Goal: Task Accomplishment & Management: Use online tool/utility

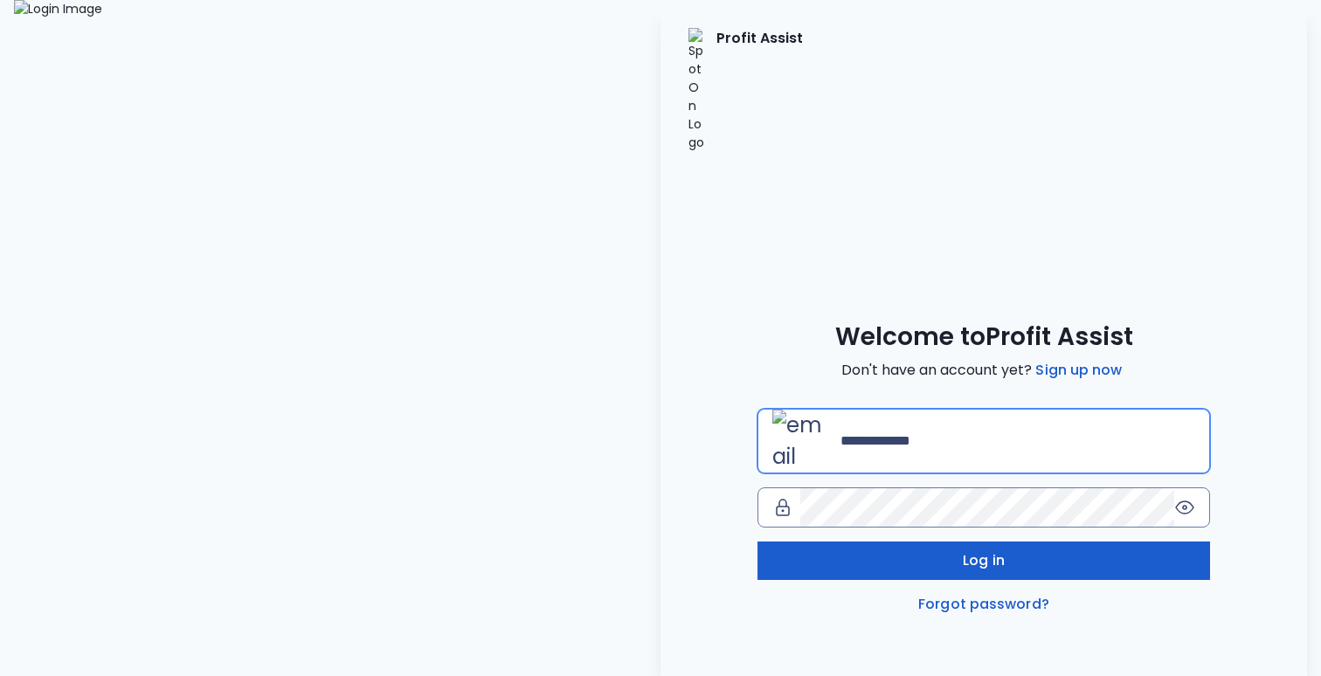
type input "**********"
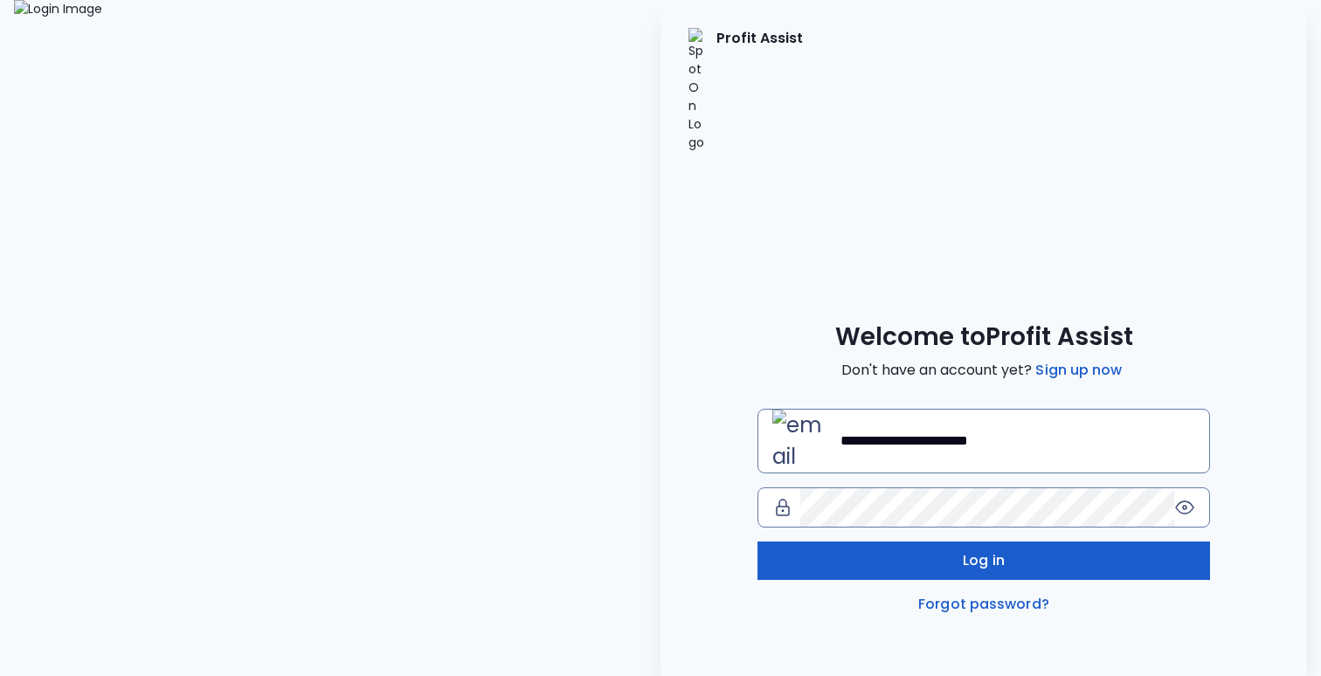
click at [934, 542] on button "Log in" at bounding box center [984, 561] width 453 height 38
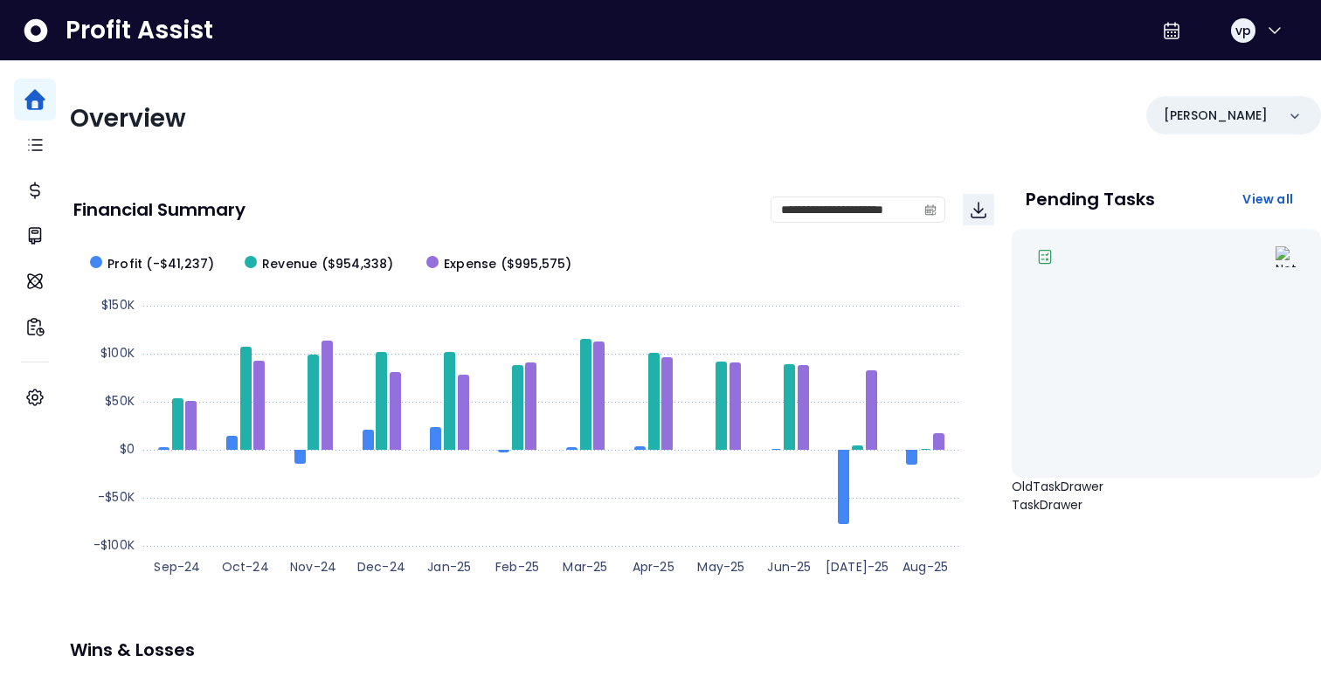
click at [271, 229] on div "**********" at bounding box center [533, 209] width 921 height 59
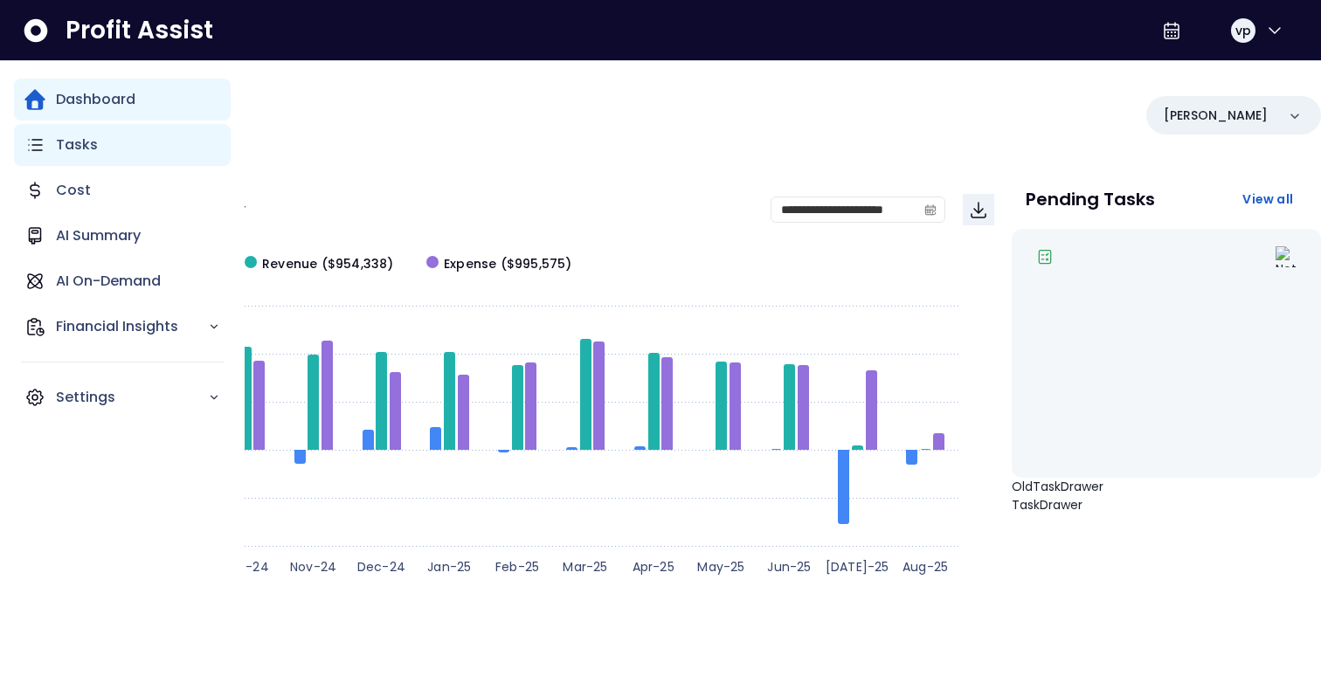
click at [96, 138] on div "Tasks" at bounding box center [122, 145] width 217 height 42
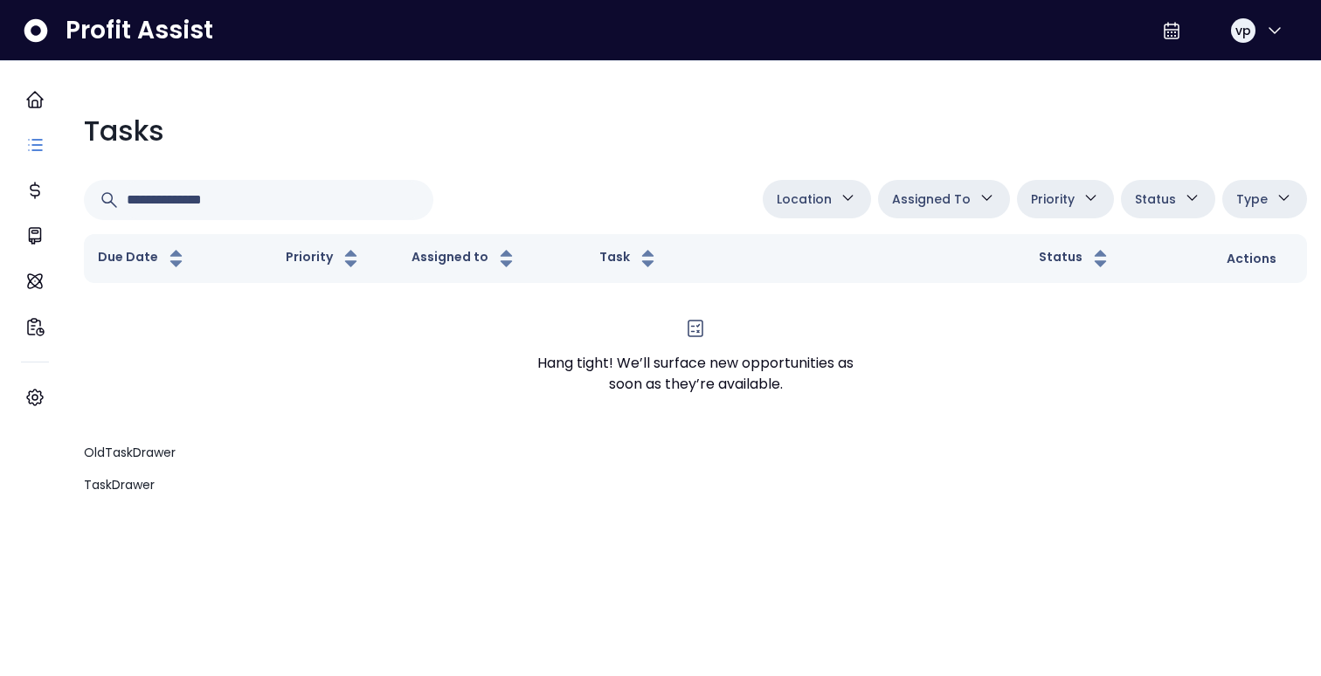
click at [836, 208] on button "Location" at bounding box center [817, 199] width 108 height 38
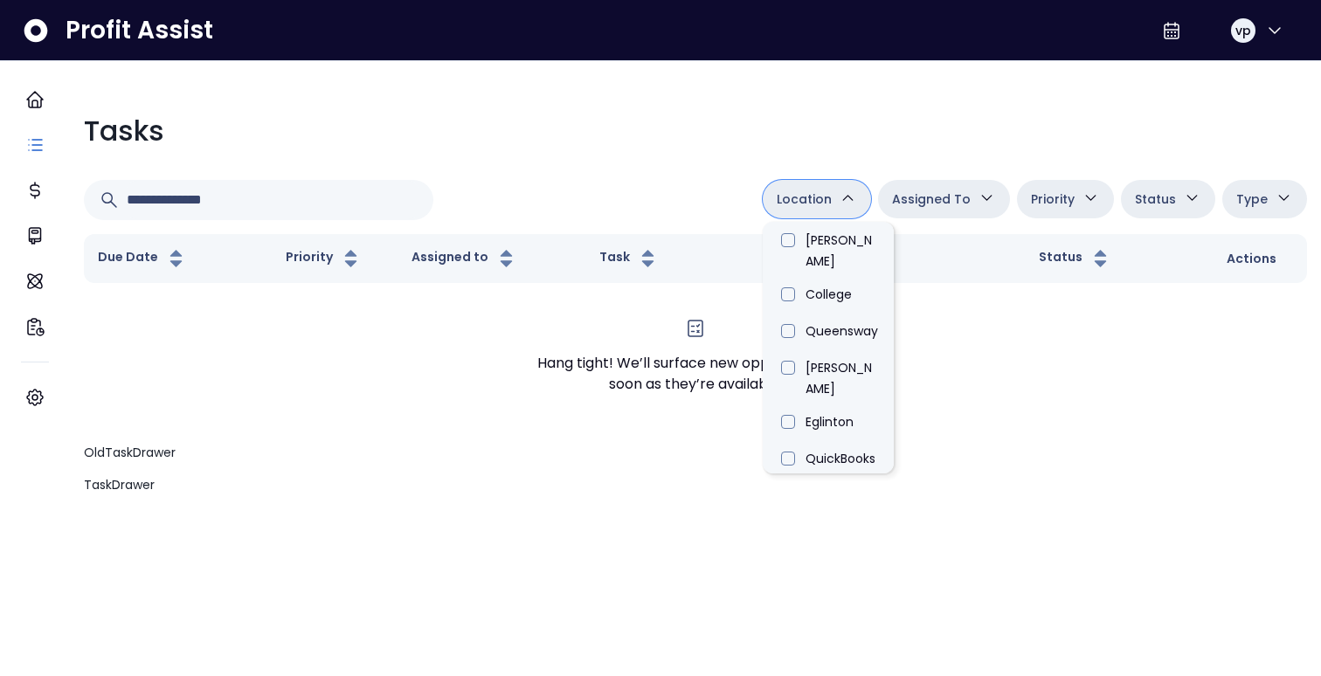
click at [937, 196] on span "Assigned To" at bounding box center [931, 199] width 79 height 21
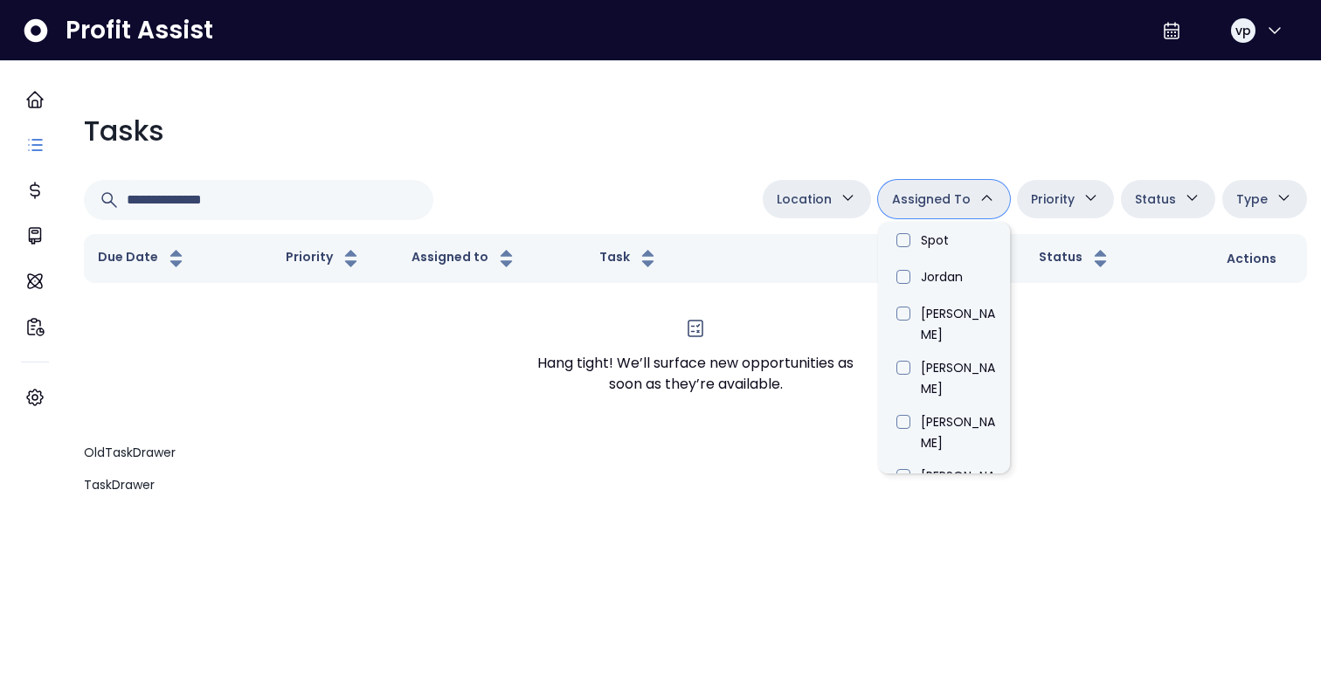
click at [1034, 219] on div "Priority High Medium Low" at bounding box center [1065, 200] width 97 height 40
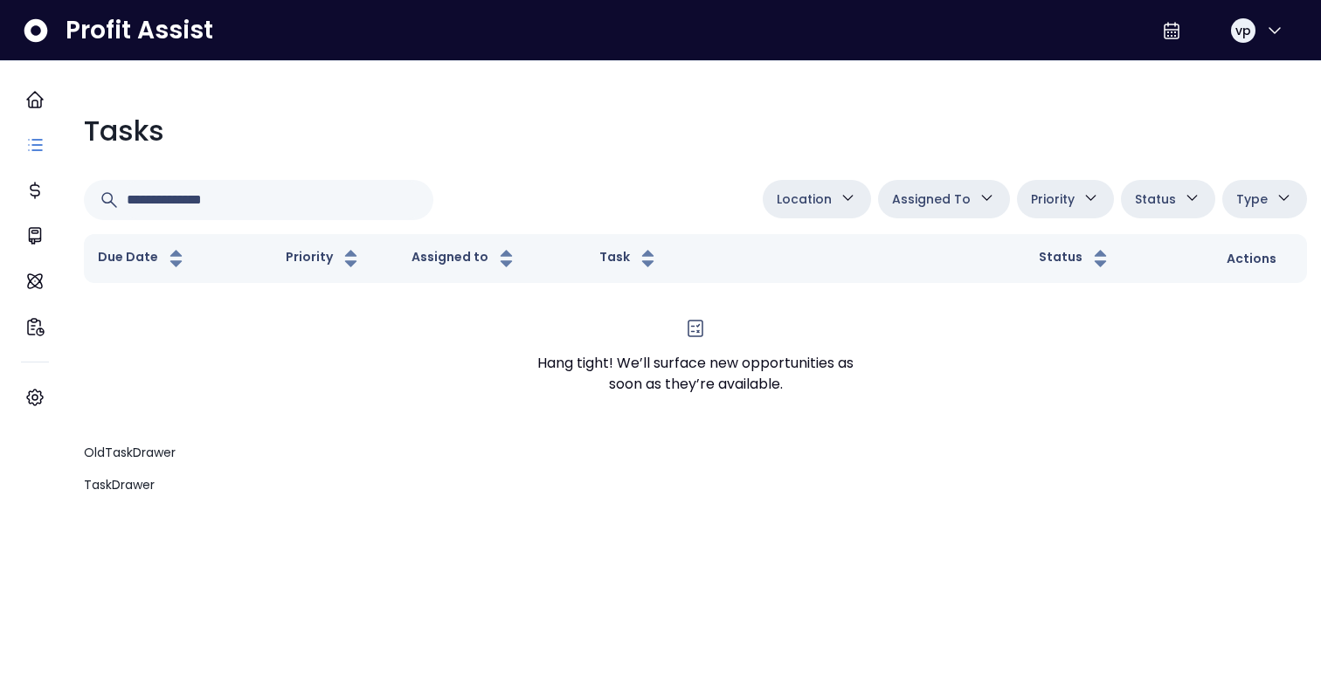
click at [1034, 219] on div "Priority High Medium Low" at bounding box center [1065, 200] width 97 height 40
click at [1050, 210] on button "Priority" at bounding box center [1065, 199] width 97 height 38
click at [704, 509] on div "Tasks Location Danforth College Queensway Duncan Eglinton QuickBooks Online Ass…" at bounding box center [695, 284] width 1251 height 447
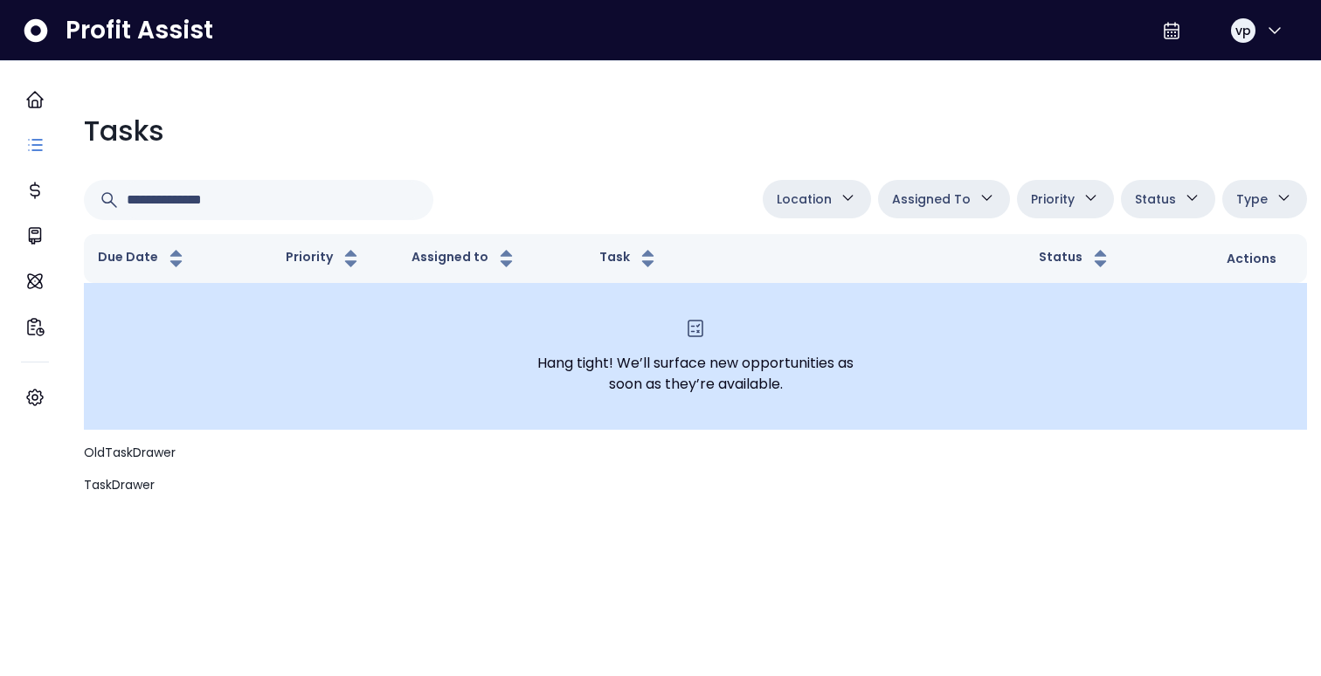
click at [300, 391] on div "Hang tight! We’ll surface new opportunities as soon as they’re available." at bounding box center [695, 356] width 1195 height 119
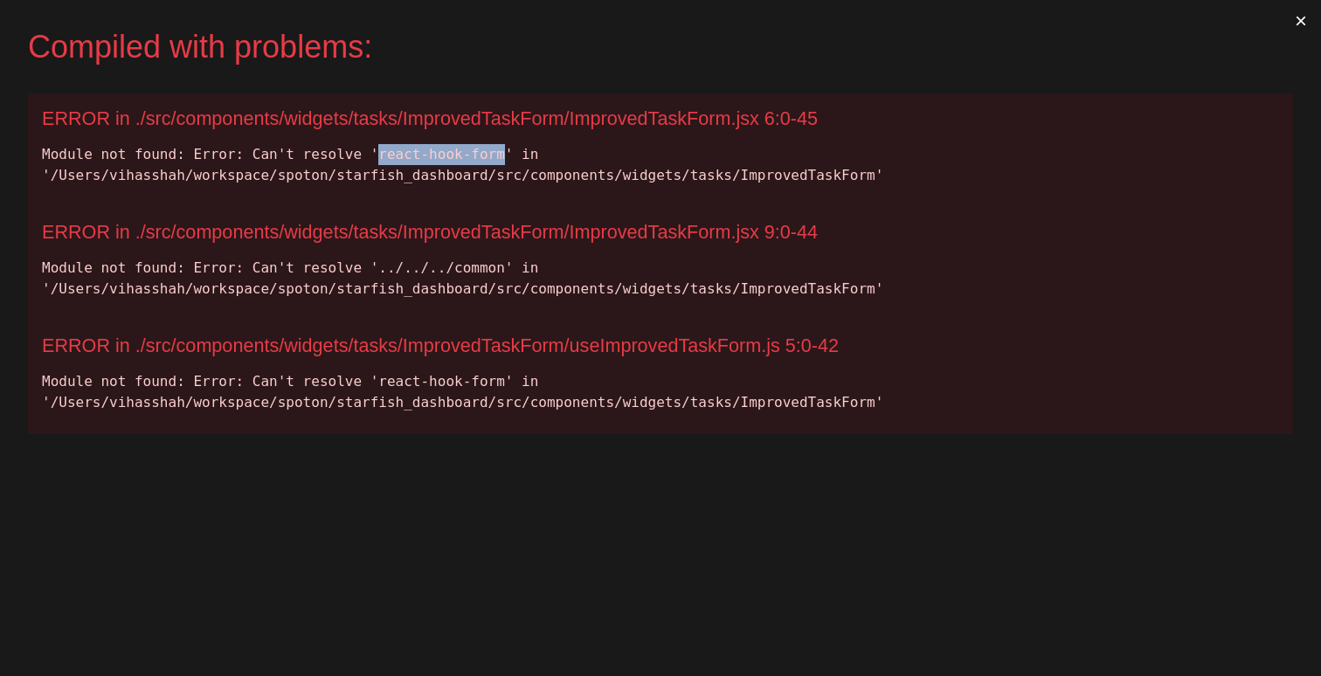
drag, startPoint x: 379, startPoint y: 157, endPoint x: 504, endPoint y: 150, distance: 125.2
click at [504, 150] on div "Module not found: Error: Can't resolve 'react-hook-form' in '/Users/vihasshah/w…" at bounding box center [660, 165] width 1237 height 42
copy div "react-hook-form"
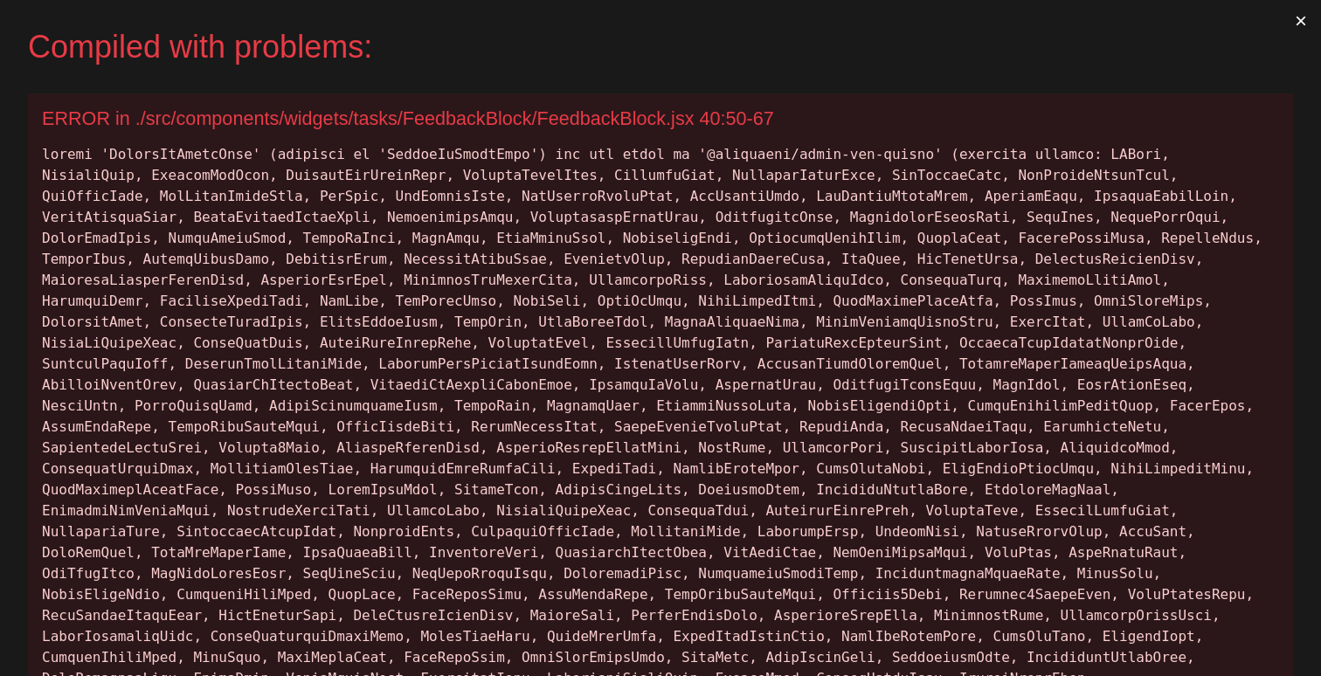
copy div "ThumbsUpSolidIcon"
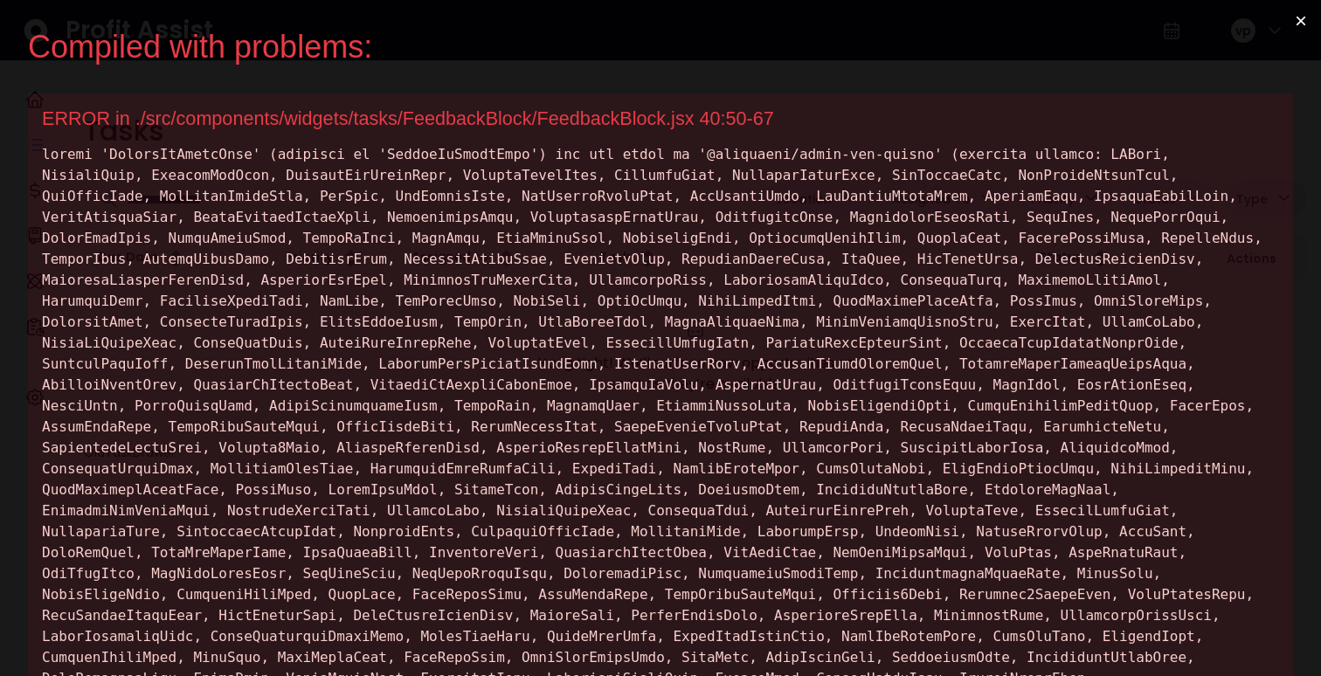
copy div "ThumbsUpSolidIcon"
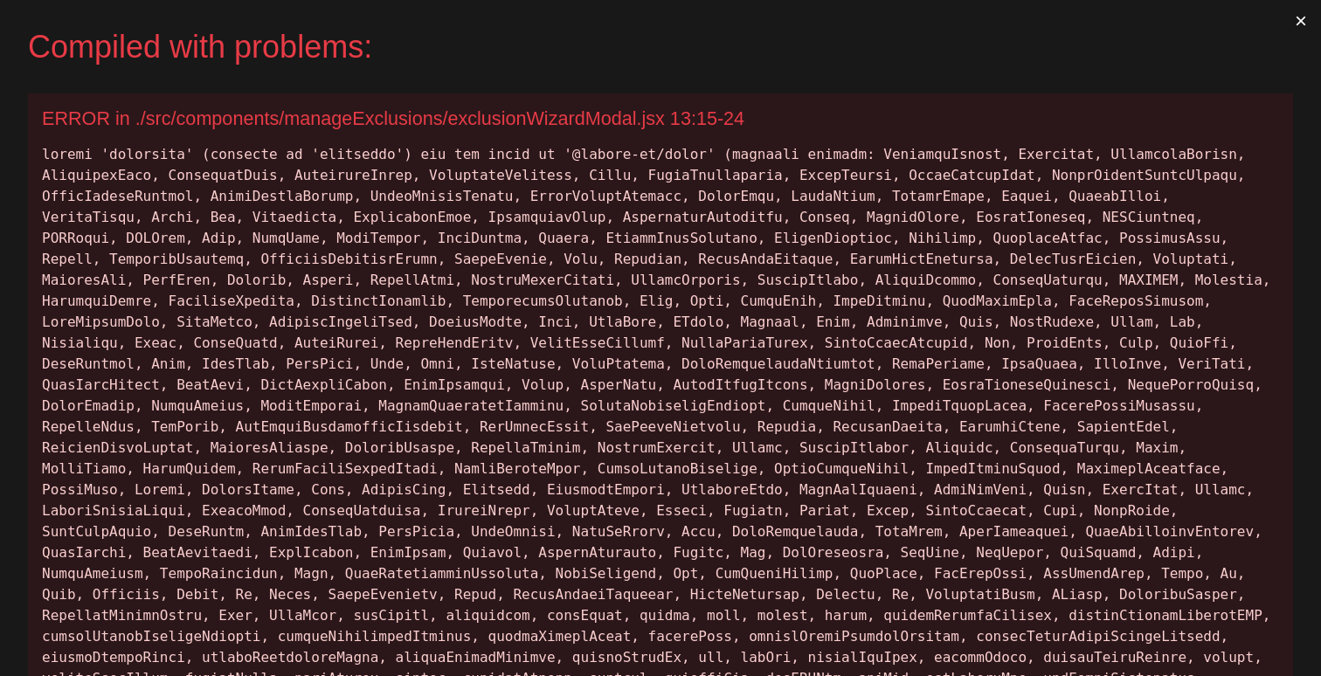
click at [378, 154] on div at bounding box center [660, 626] width 1237 height 965
copy div "keyframes"
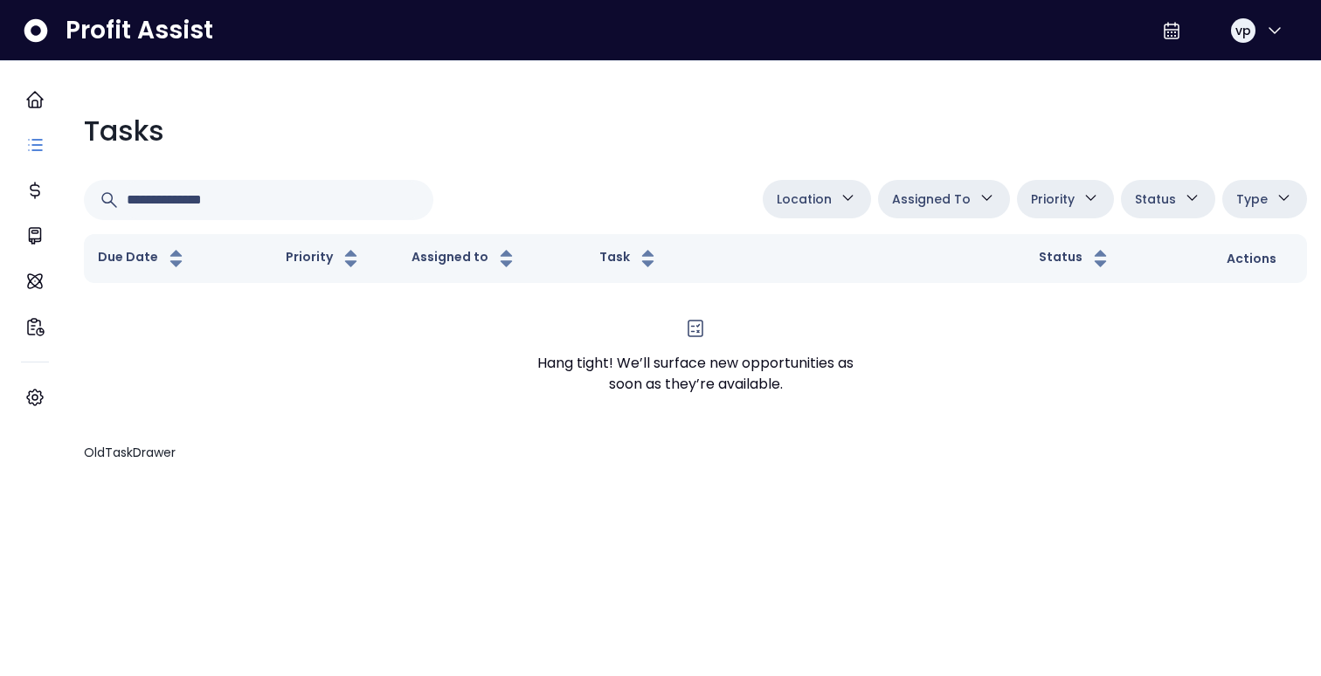
click at [607, 476] on html "Dashboard Tasks Cost AI Summary AI On-Demand Financial Insights Settings Profit…" at bounding box center [660, 238] width 1321 height 476
